Goal: Task Accomplishment & Management: Complete application form

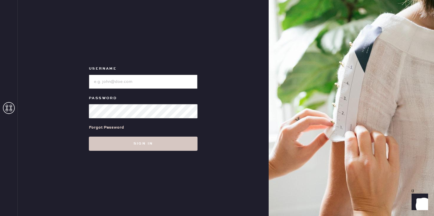
click at [95, 84] on input "loginName" at bounding box center [143, 82] width 109 height 14
click at [106, 83] on input "loginName" at bounding box center [143, 82] width 109 height 14
type input "reformationsouthcoastplaza"
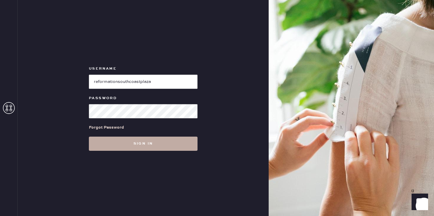
click at [129, 150] on button "Sign in" at bounding box center [143, 144] width 109 height 14
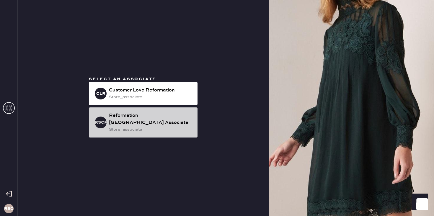
click at [148, 113] on div "Reformation [GEOGRAPHIC_DATA] Associate" at bounding box center [151, 119] width 84 height 14
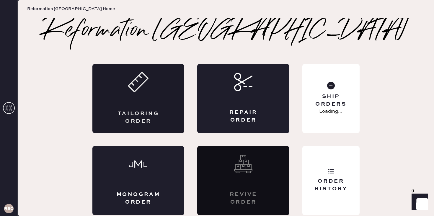
click at [163, 101] on div "Tailoring Order" at bounding box center [138, 98] width 92 height 69
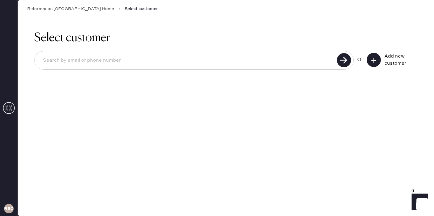
click at [370, 61] on button at bounding box center [374, 60] width 14 height 14
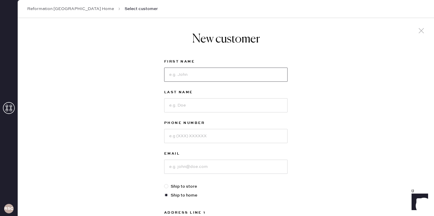
click at [219, 72] on input at bounding box center [226, 75] width 124 height 14
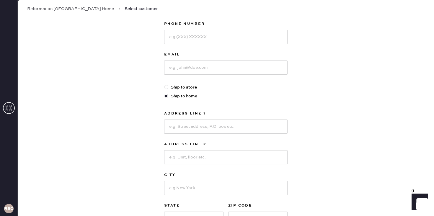
scroll to position [95, 0]
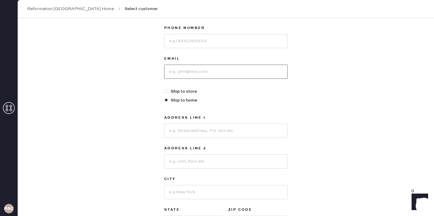
click at [180, 75] on input at bounding box center [226, 72] width 124 height 14
paste input "[EMAIL_ADDRESS][DOMAIN_NAME]"
type input "[EMAIL_ADDRESS][DOMAIN_NAME]"
click at [182, 41] on input at bounding box center [226, 41] width 124 height 14
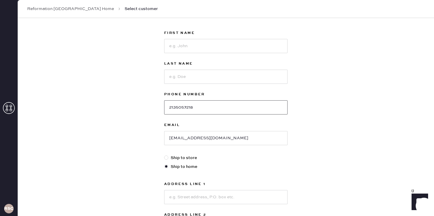
scroll to position [15, 0]
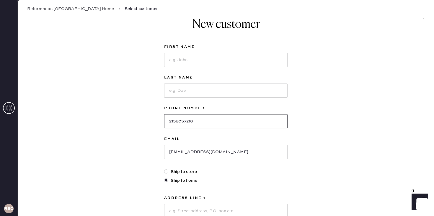
type input "2135057218"
click at [211, 61] on input at bounding box center [226, 60] width 124 height 14
type input "linfei"
click at [233, 85] on input at bounding box center [226, 91] width 124 height 14
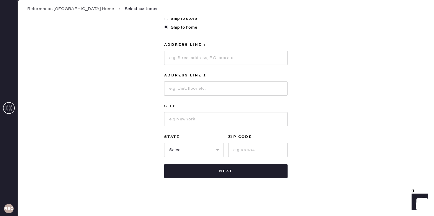
type input "song"
click at [228, 60] on input at bounding box center [226, 58] width 124 height 14
